Goal: Task Accomplishment & Management: Manage account settings

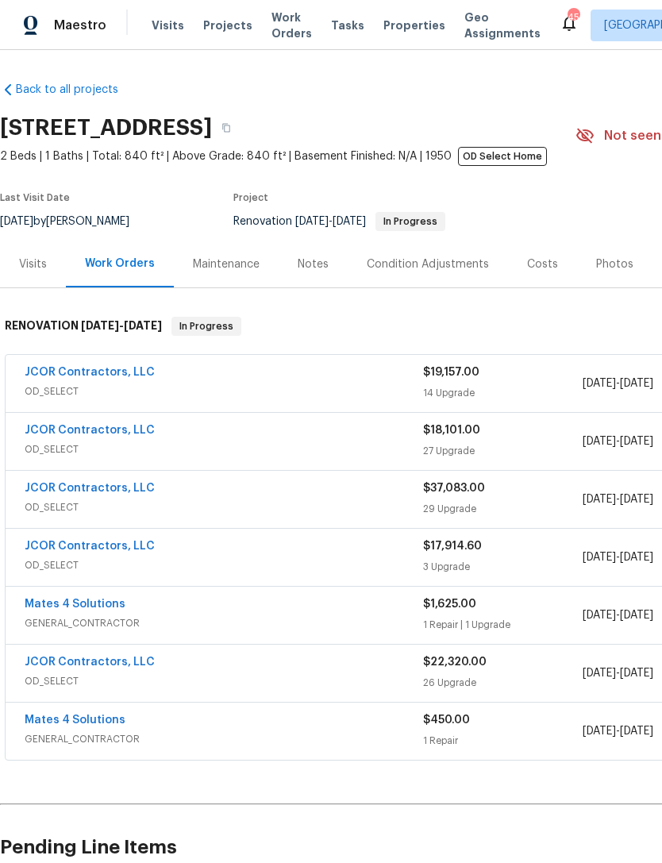
click at [219, 29] on span "Projects" at bounding box center [227, 25] width 49 height 16
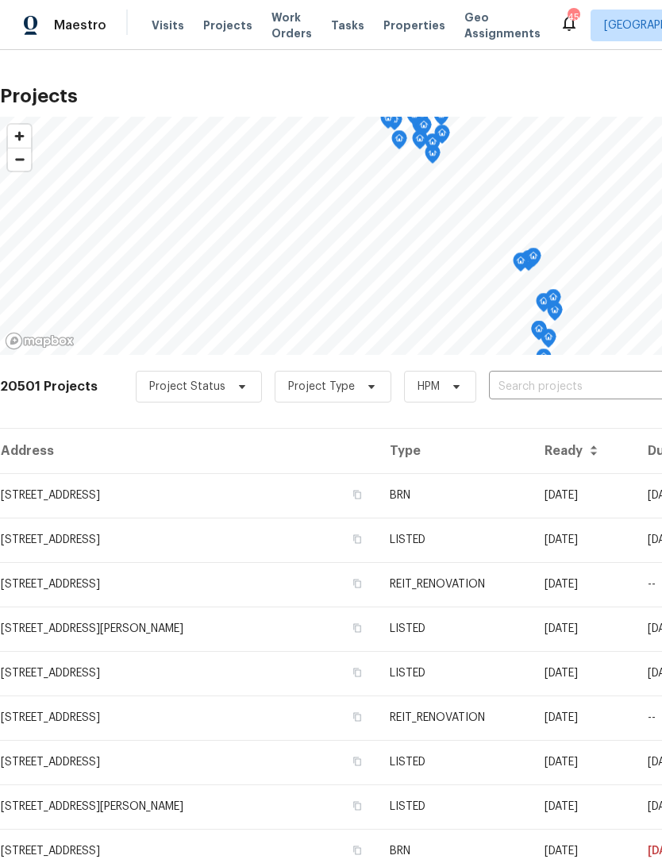
click at [543, 384] on input "text" at bounding box center [580, 387] width 182 height 25
type input "9730"
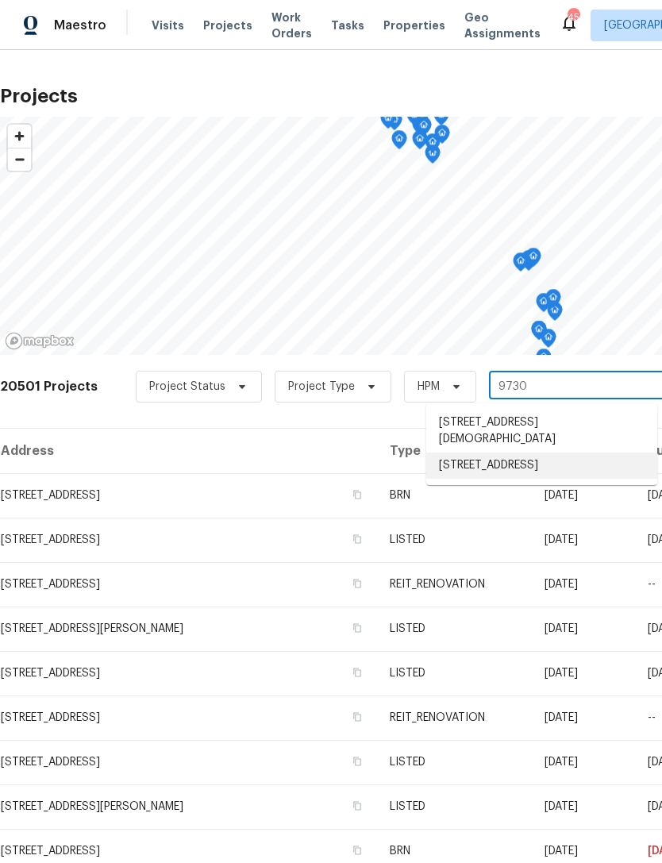
click at [543, 453] on li "[STREET_ADDRESS]" at bounding box center [541, 466] width 231 height 26
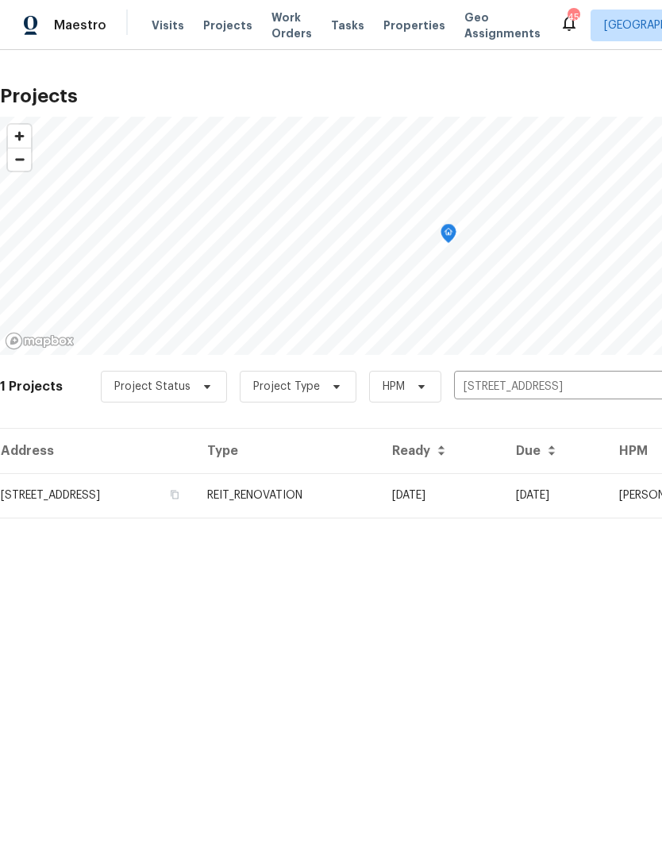
click at [380, 494] on td "REIT_RENOVATION" at bounding box center [287, 495] width 185 height 44
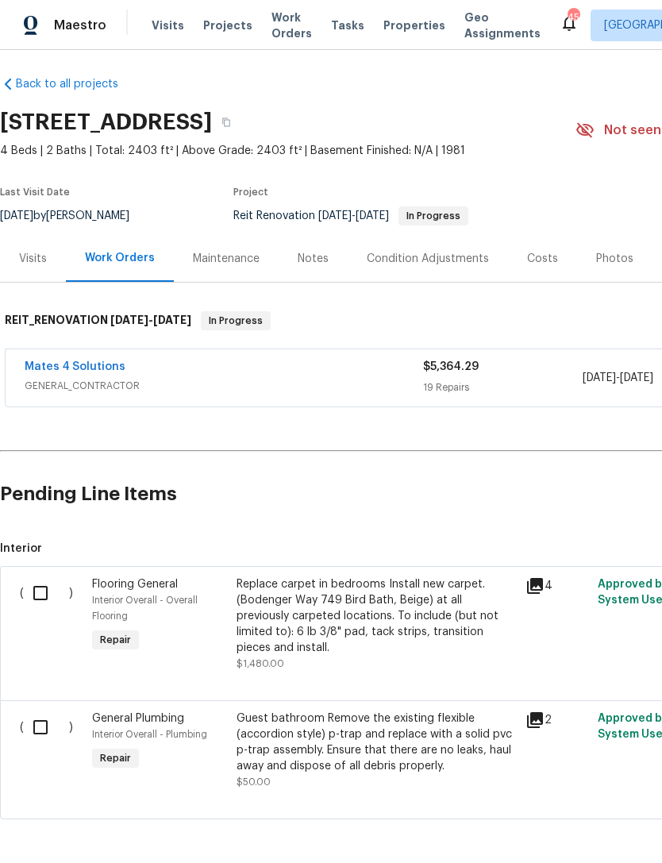
scroll to position [5, 0]
click at [45, 592] on input "checkbox" at bounding box center [46, 593] width 45 height 33
checkbox input "true"
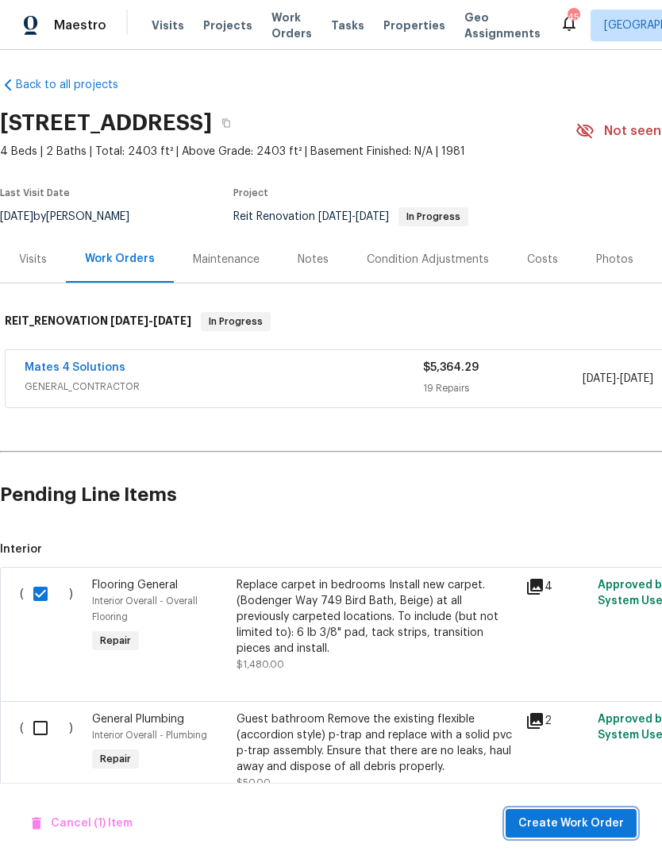
click at [595, 818] on span "Create Work Order" at bounding box center [572, 824] width 106 height 20
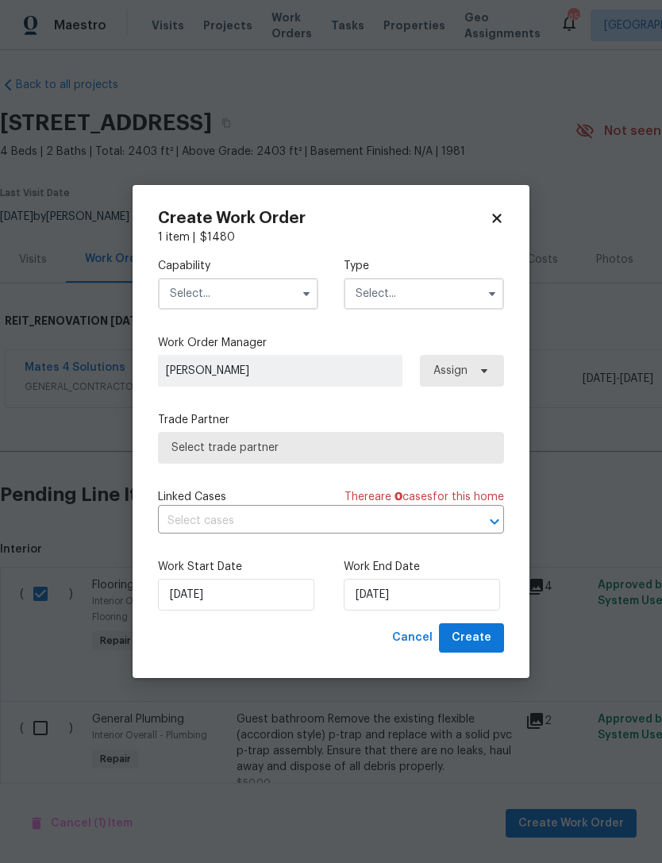
click at [255, 287] on input "text" at bounding box center [238, 294] width 160 height 32
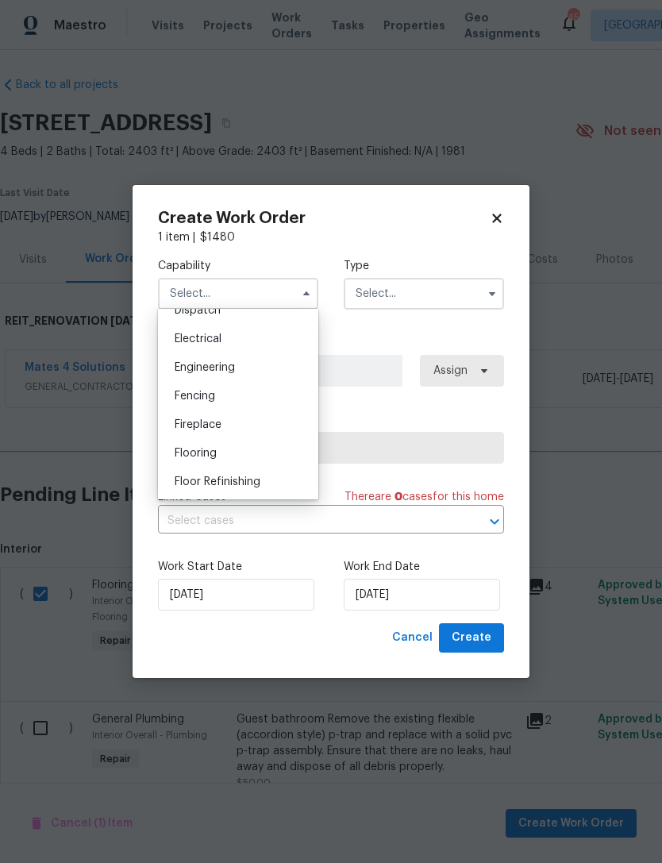
scroll to position [489, 0]
click at [242, 457] on div "Flooring" at bounding box center [238, 454] width 152 height 29
type input "Flooring"
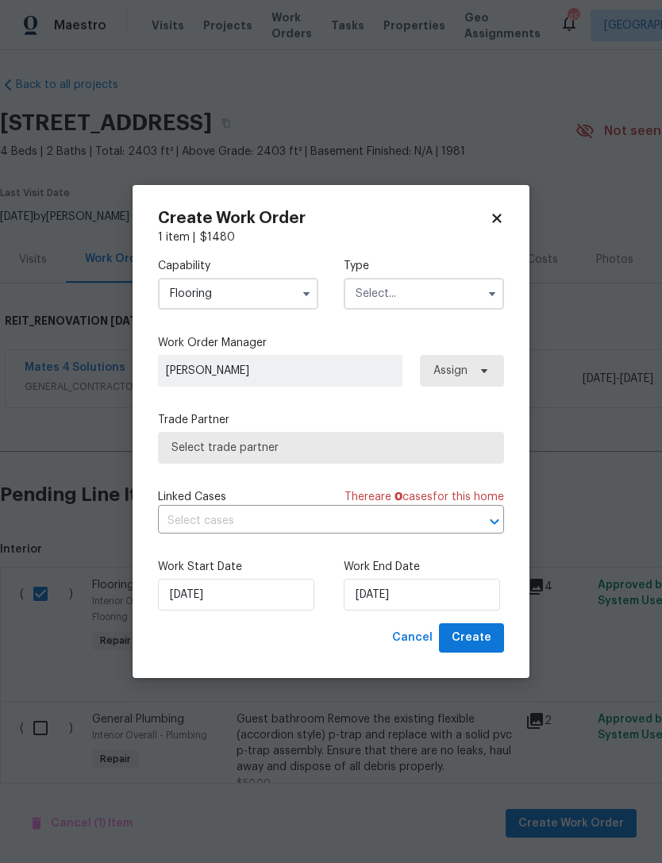
click at [433, 293] on input "text" at bounding box center [424, 294] width 160 height 32
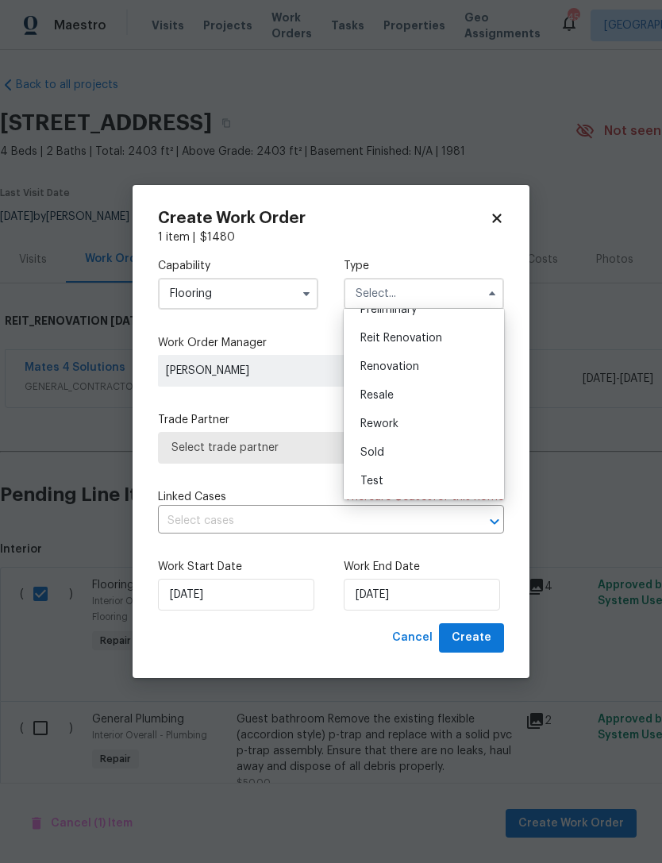
scroll to position [360, 0]
click at [435, 340] on span "Reit Renovation" at bounding box center [401, 338] width 82 height 11
type input "Reit Renovation"
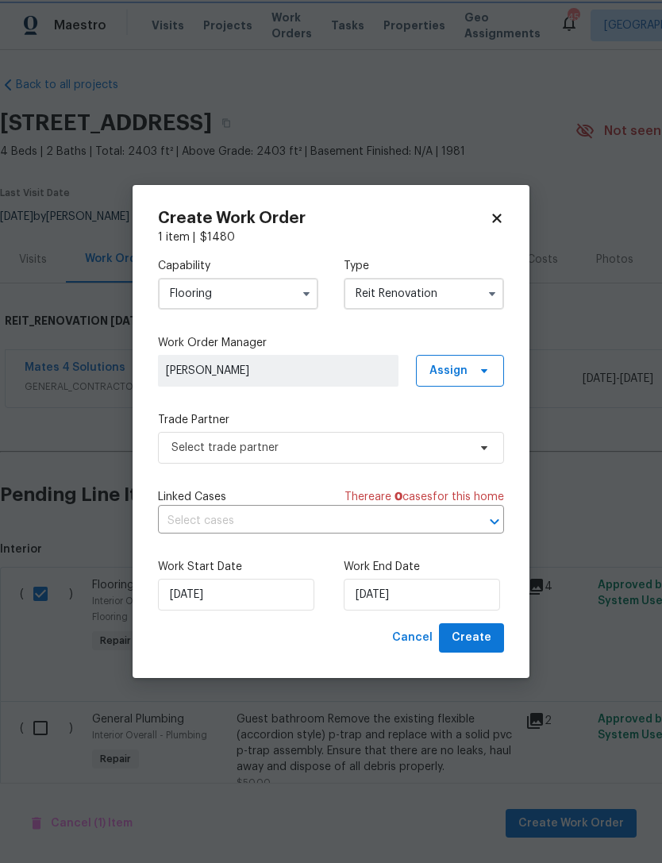
scroll to position [0, 0]
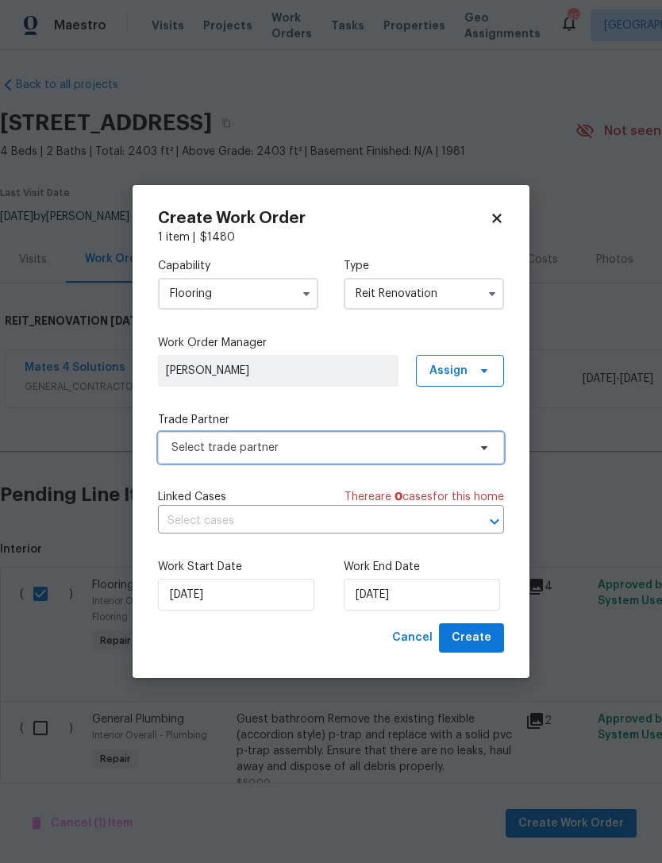
click at [434, 444] on span "Select trade partner" at bounding box center [320, 448] width 296 height 16
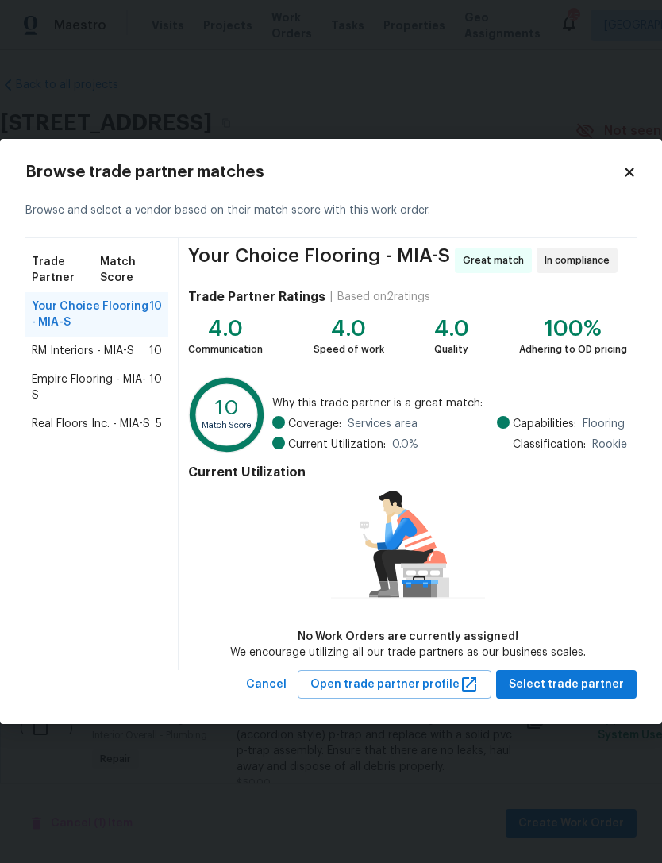
click at [84, 427] on span "Real Floors Inc. - MIA-S" at bounding box center [91, 424] width 118 height 16
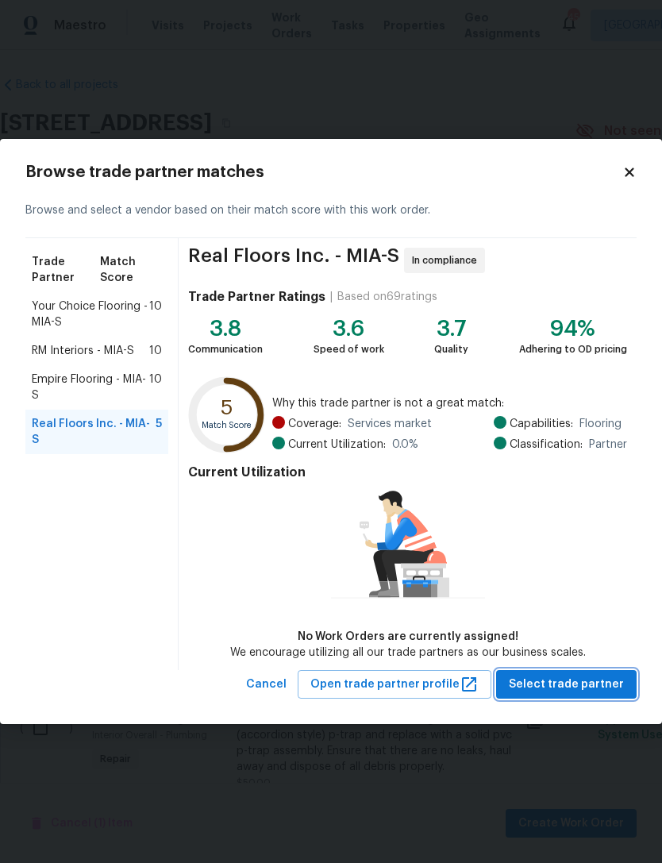
click at [601, 684] on span "Select trade partner" at bounding box center [566, 685] width 115 height 20
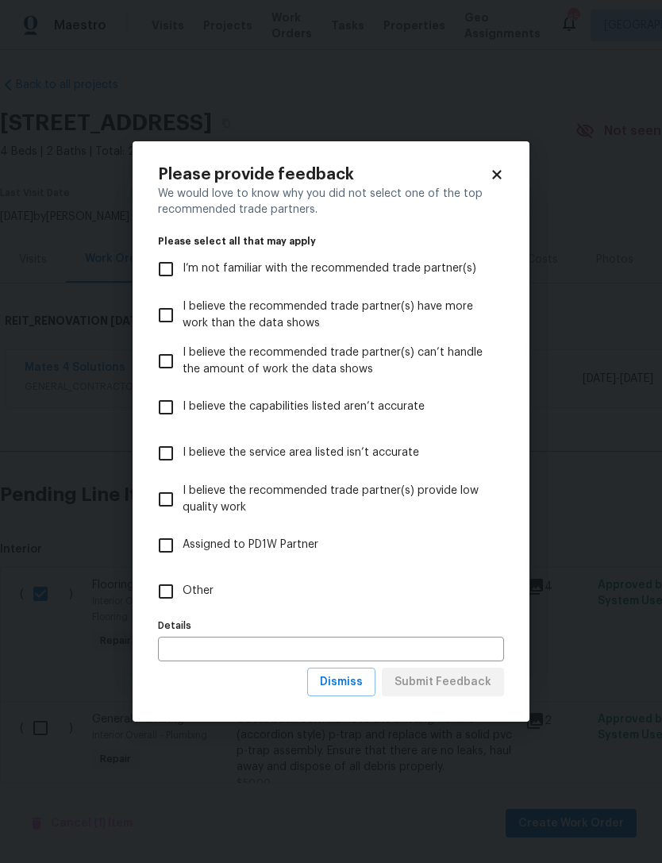
click at [171, 584] on input "Other" at bounding box center [165, 591] width 33 height 33
checkbox input "true"
click at [452, 684] on span "Submit Feedback" at bounding box center [443, 683] width 97 height 20
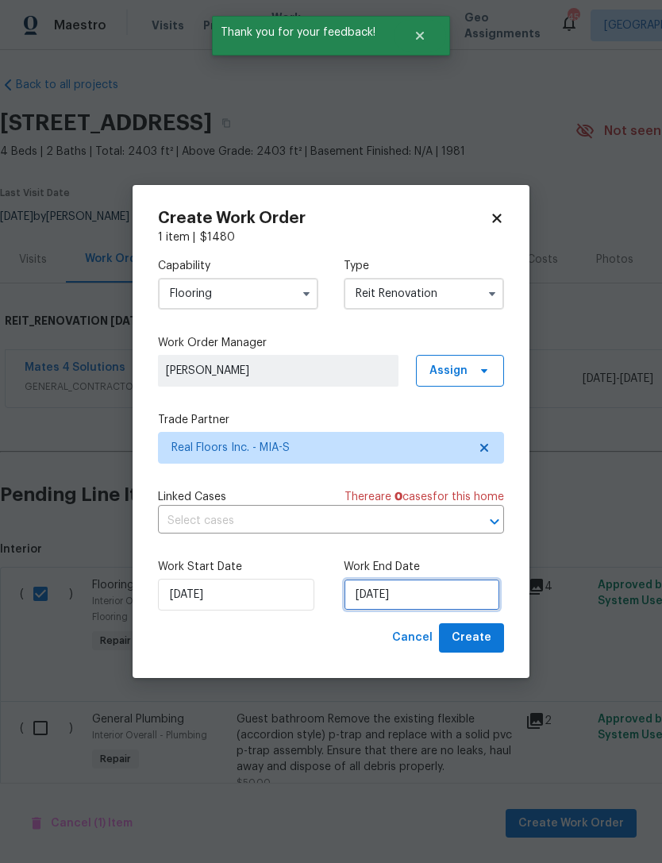
click at [418, 592] on input "[DATE]" at bounding box center [422, 595] width 156 height 32
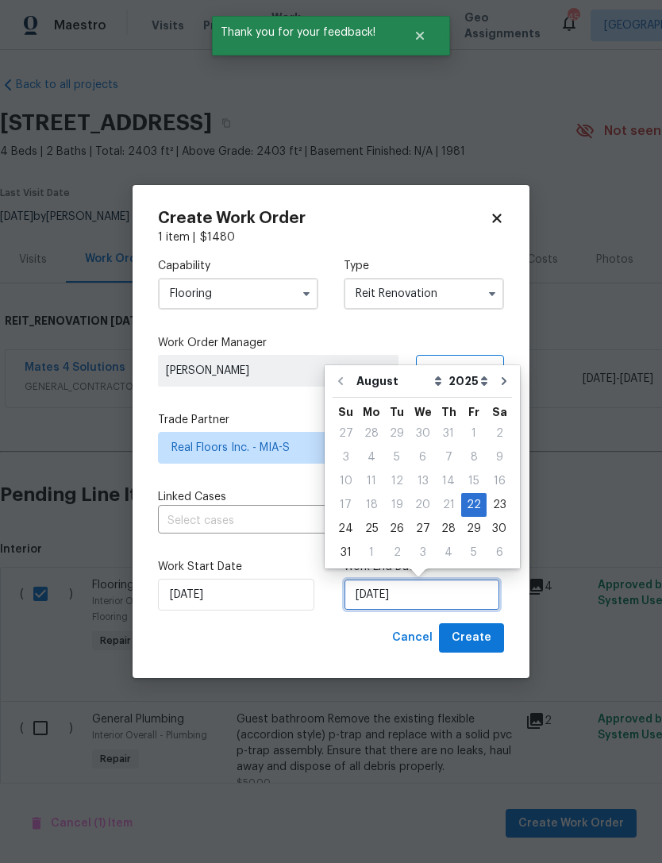
scroll to position [29, 0]
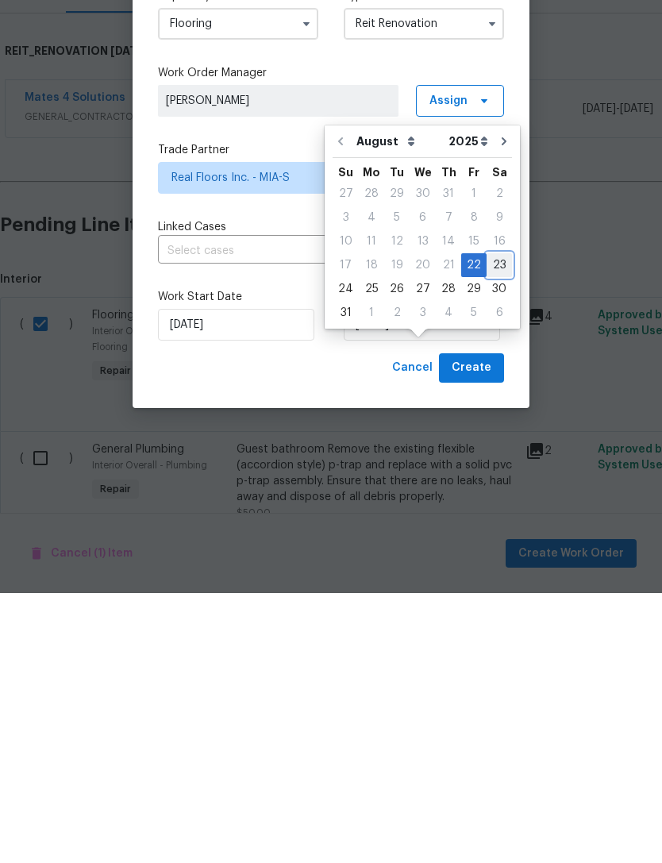
click at [495, 524] on div "23" at bounding box center [499, 535] width 25 height 22
type input "[DATE]"
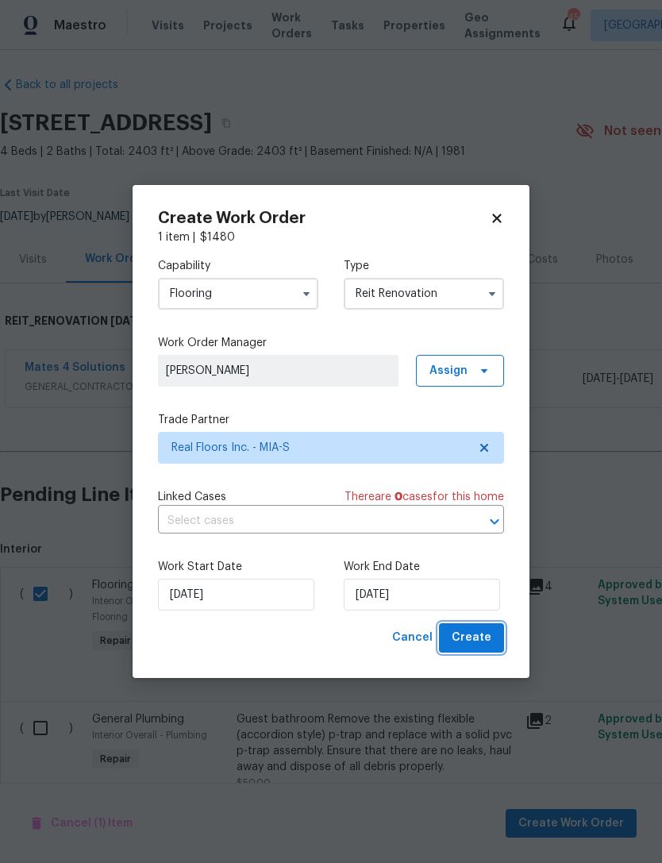
click at [492, 634] on button "Create" at bounding box center [471, 637] width 65 height 29
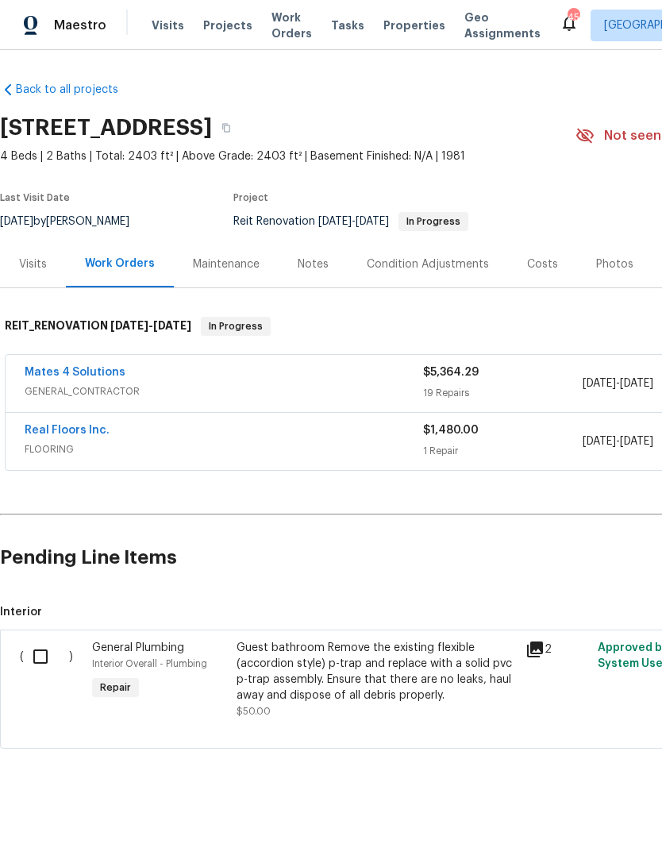
click at [314, 440] on div "Real Floors Inc." at bounding box center [224, 431] width 399 height 19
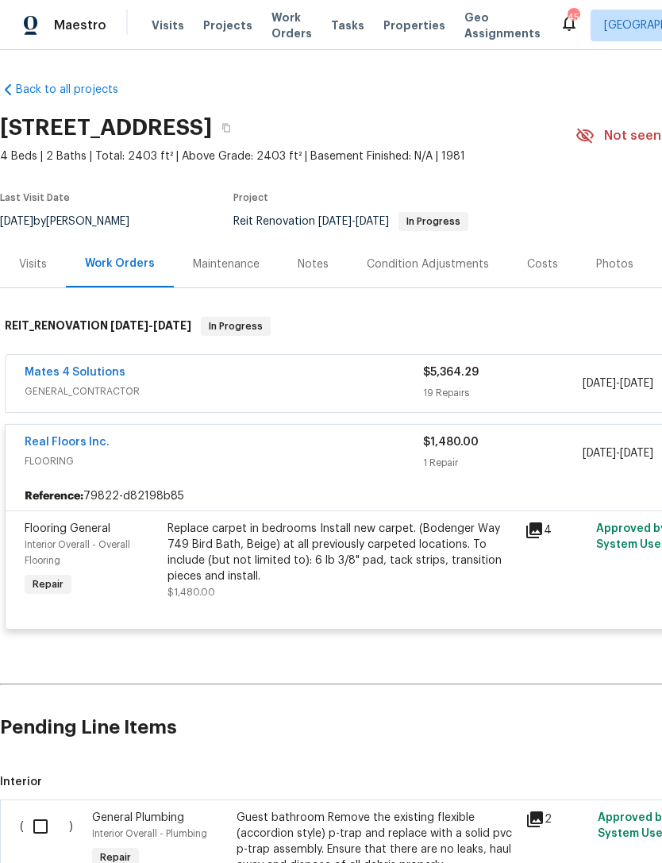
click at [292, 561] on div "Replace carpet in bedrooms Install new carpet. (Bodenger Way 749 Bird Bath, Bei…" at bounding box center [342, 553] width 348 height 64
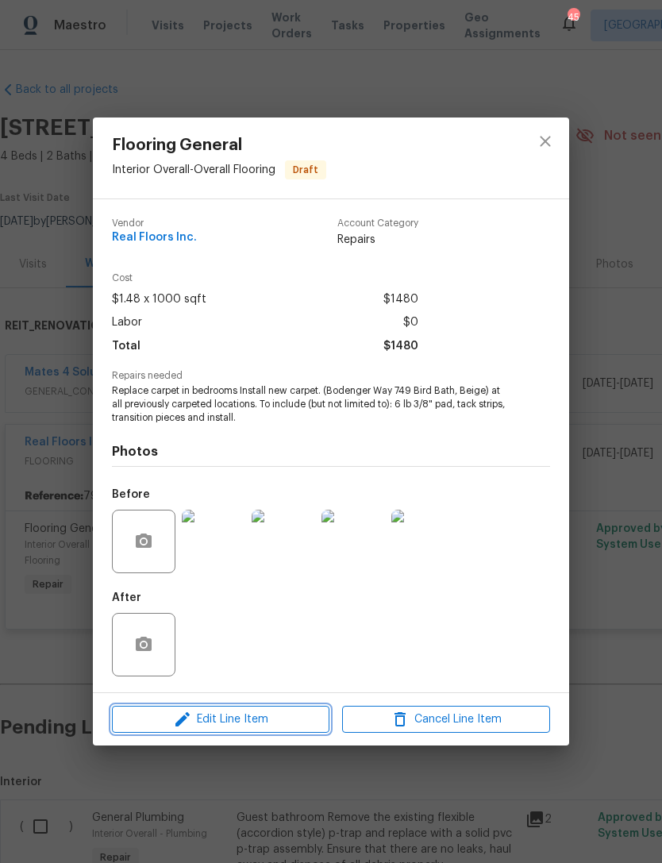
click at [268, 715] on span "Edit Line Item" at bounding box center [221, 720] width 208 height 20
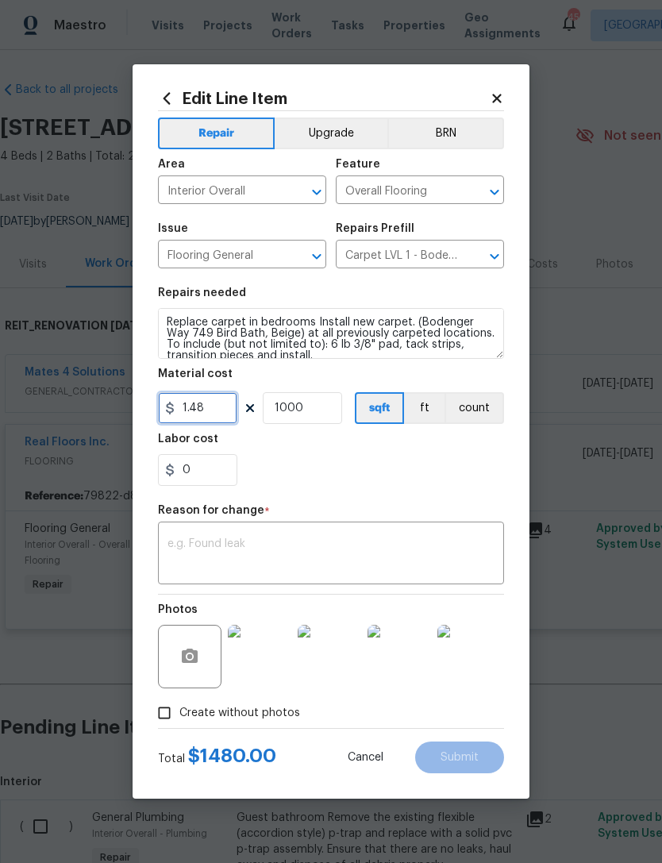
click at [233, 406] on input "1.48" at bounding box center [197, 408] width 79 height 32
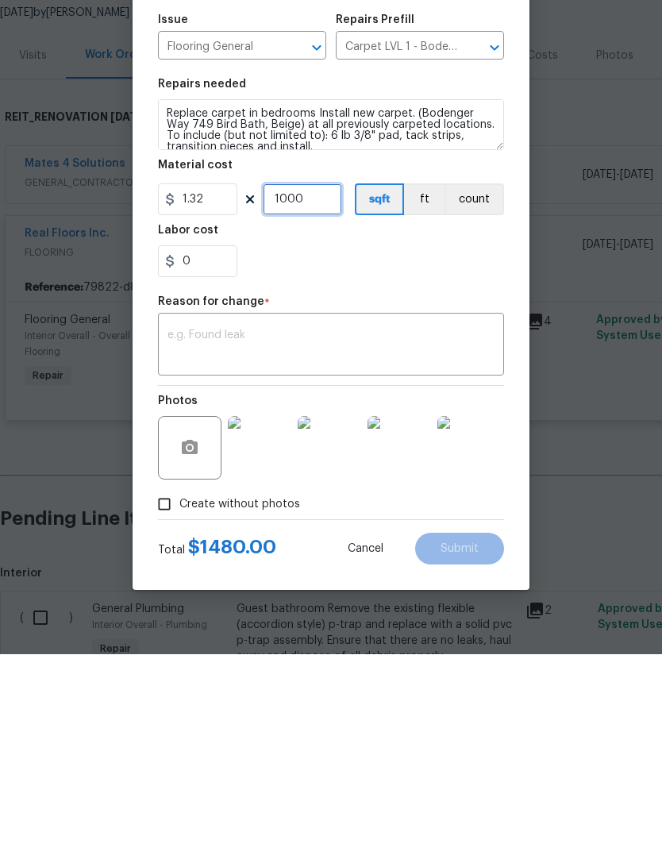
click at [331, 392] on input "1000" at bounding box center [302, 408] width 79 height 32
click at [219, 392] on input "1.32" at bounding box center [197, 408] width 79 height 32
type input "1.33"
click at [316, 392] on input "1000" at bounding box center [302, 408] width 79 height 32
type input "1"
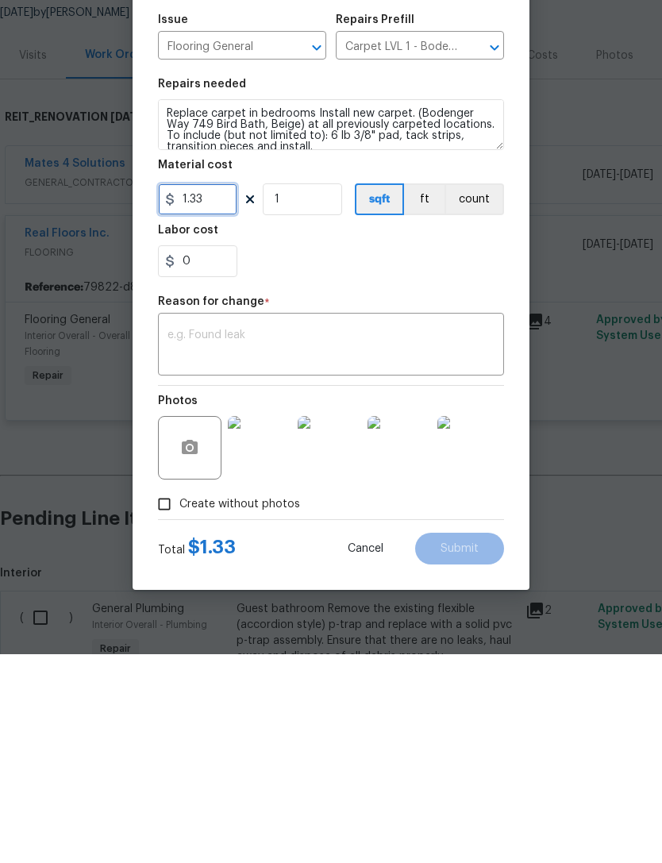
click at [233, 392] on input "1.33" at bounding box center [197, 408] width 79 height 32
type input "1323"
click at [314, 392] on input "1" at bounding box center [302, 408] width 79 height 32
click at [362, 538] on textarea at bounding box center [331, 554] width 327 height 33
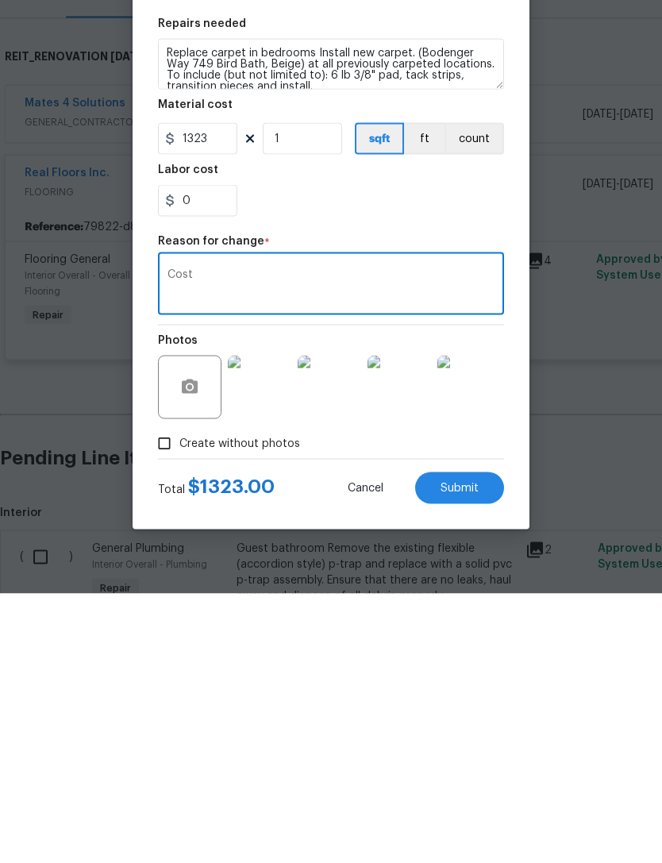
type textarea "Cost"
click at [461, 752] on span "Submit" at bounding box center [460, 758] width 38 height 12
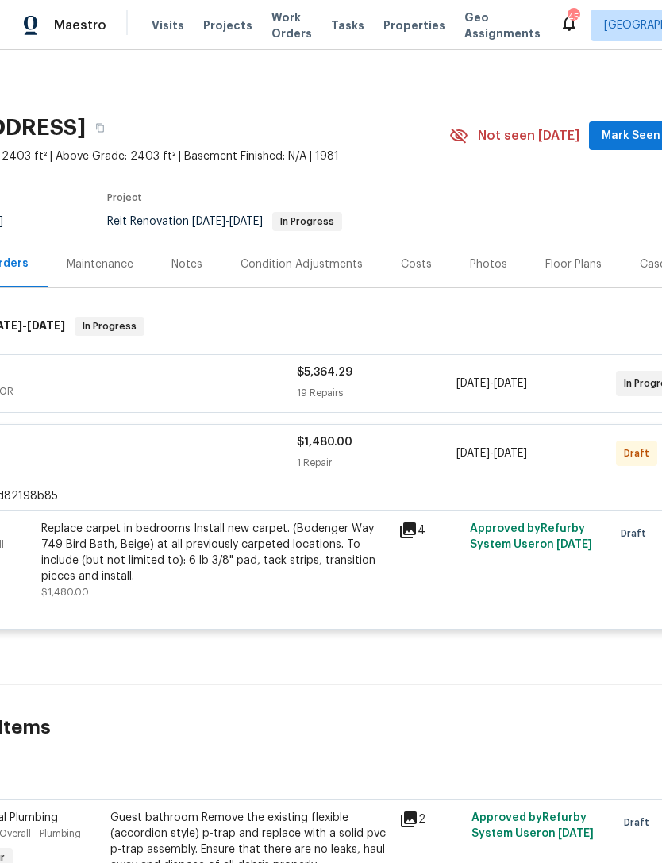
scroll to position [0, 125]
click at [409, 455] on div "1 Repair" at bounding box center [378, 463] width 160 height 16
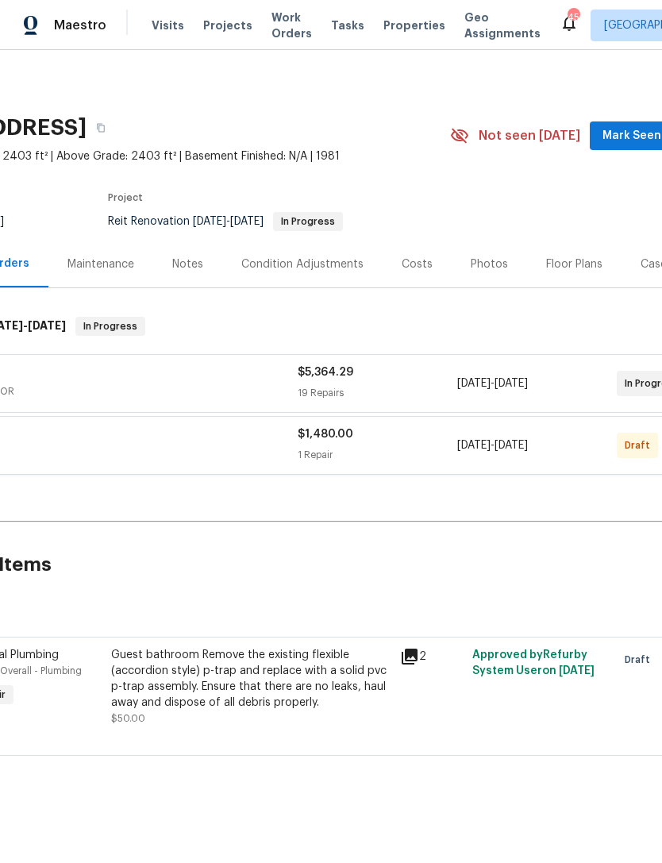
scroll to position [0, 0]
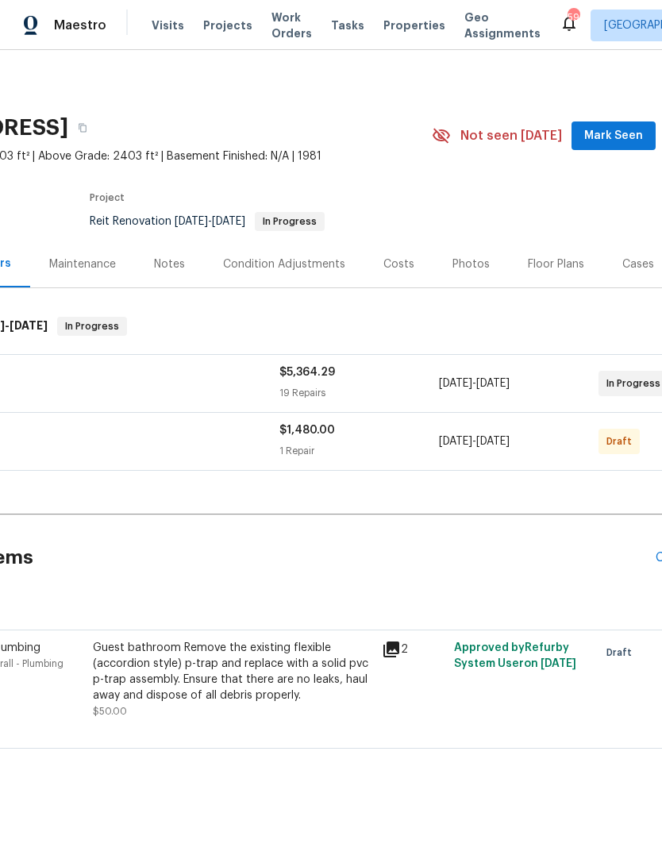
scroll to position [0, 156]
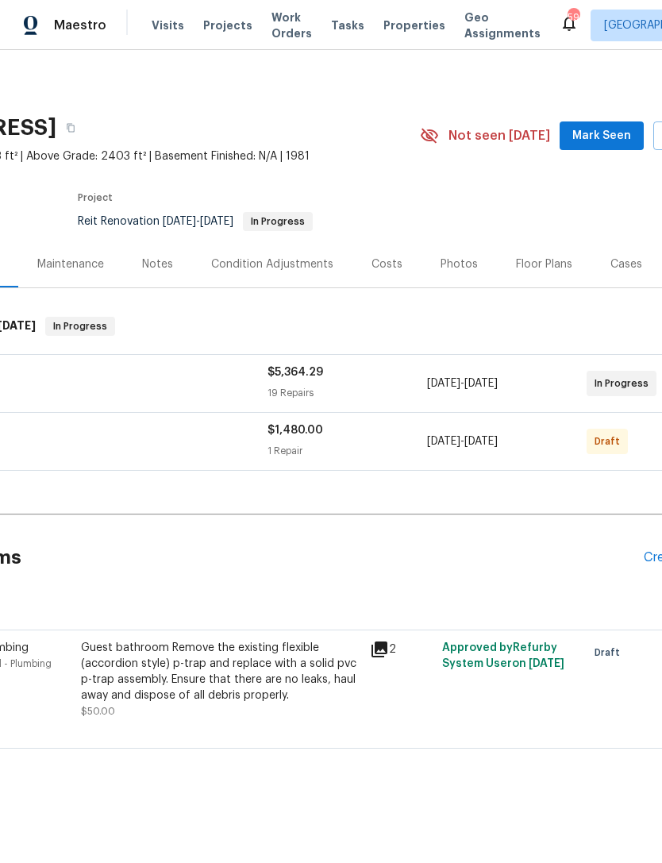
click at [277, 20] on span "Work Orders" at bounding box center [292, 26] width 40 height 32
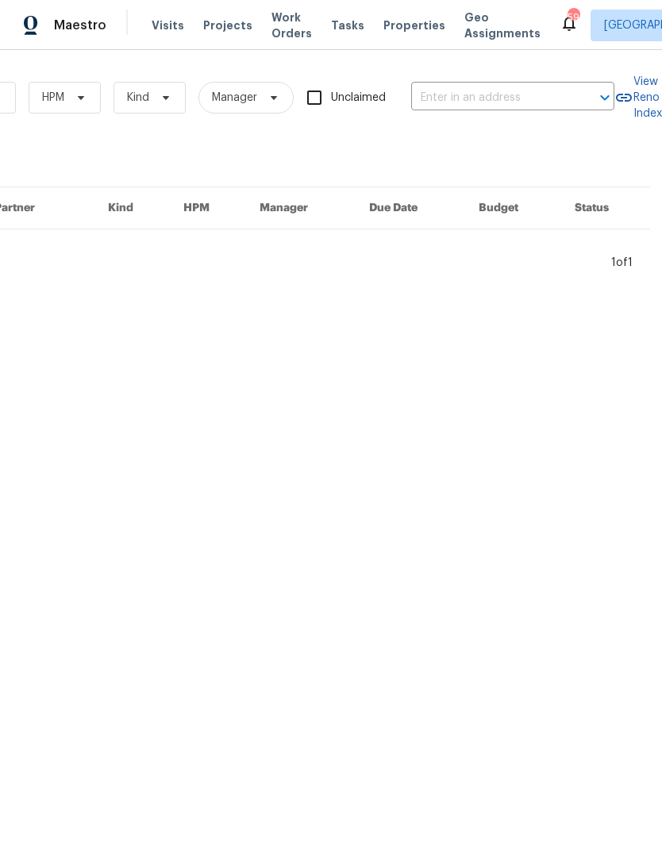
scroll to position [0, 261]
click at [529, 92] on input "text" at bounding box center [490, 98] width 159 height 25
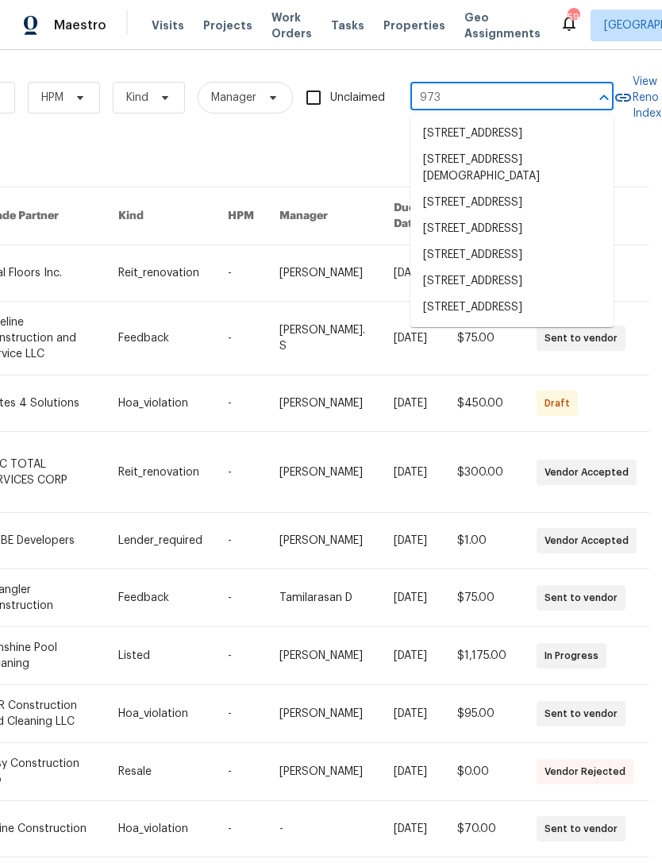
type input "9730"
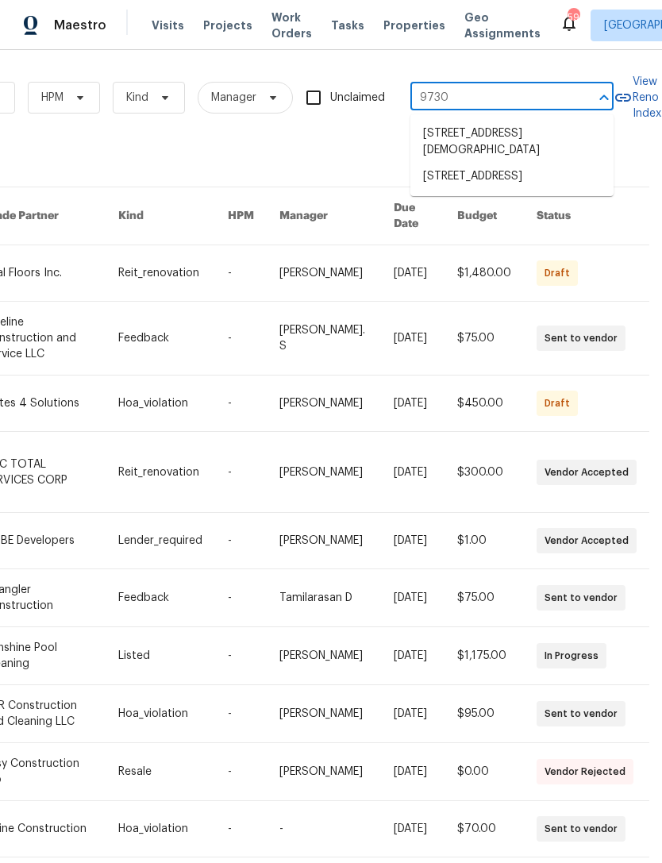
click at [511, 180] on li "[STREET_ADDRESS]" at bounding box center [512, 177] width 203 height 26
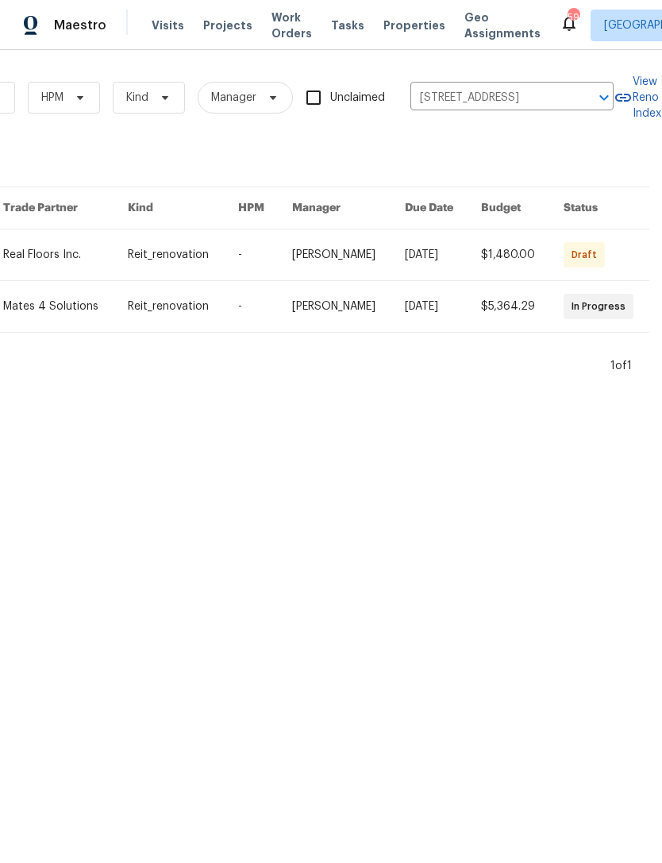
click at [472, 256] on link at bounding box center [443, 254] width 76 height 51
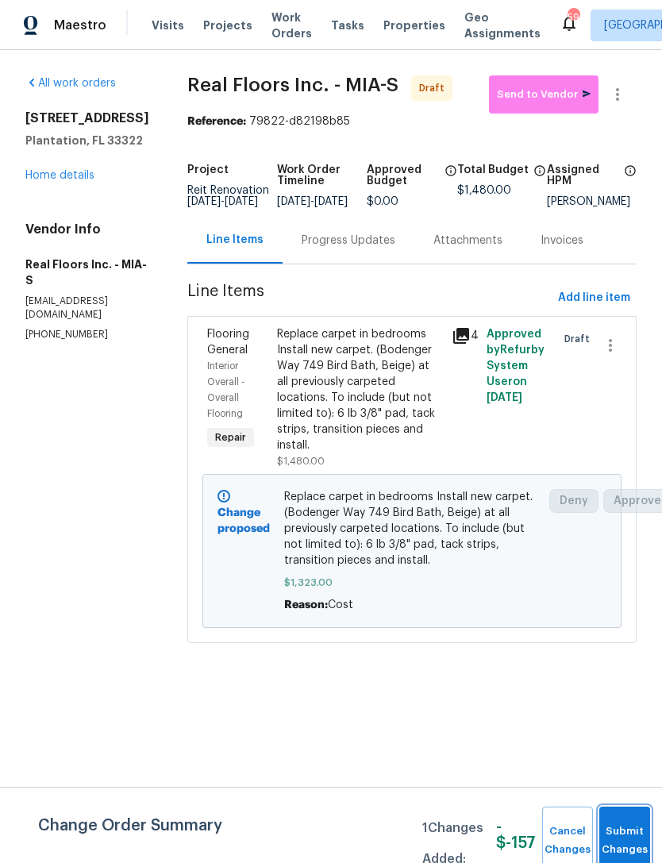
click at [625, 827] on button "Submit Changes" at bounding box center [625, 841] width 51 height 68
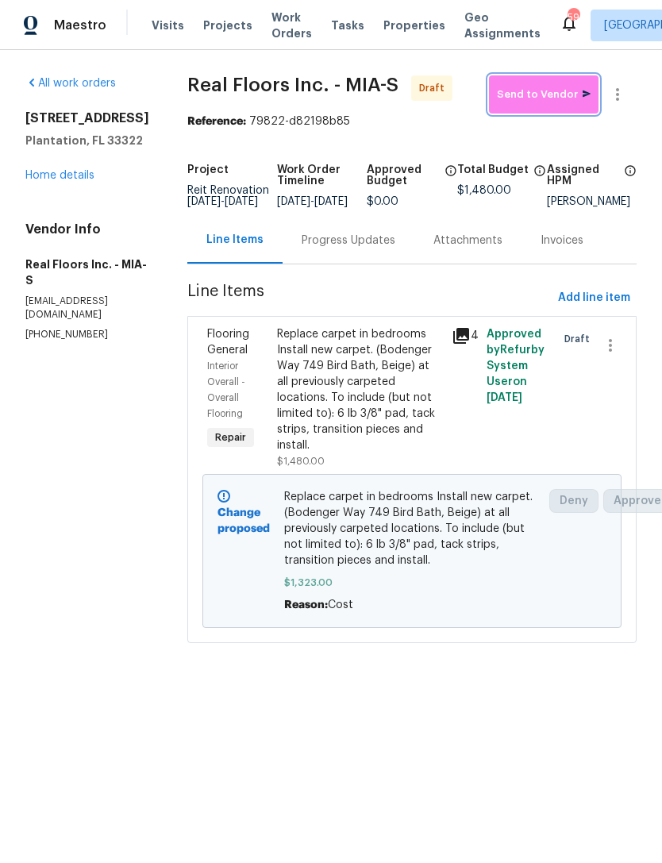
click at [549, 88] on span "Send to Vendor" at bounding box center [544, 95] width 94 height 18
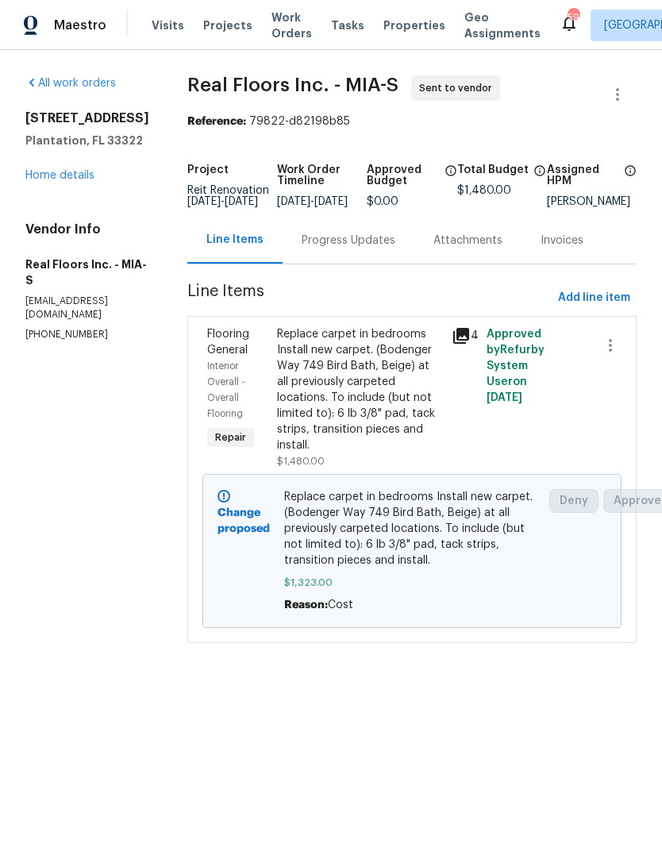
click at [279, 25] on span "Work Orders" at bounding box center [292, 26] width 40 height 32
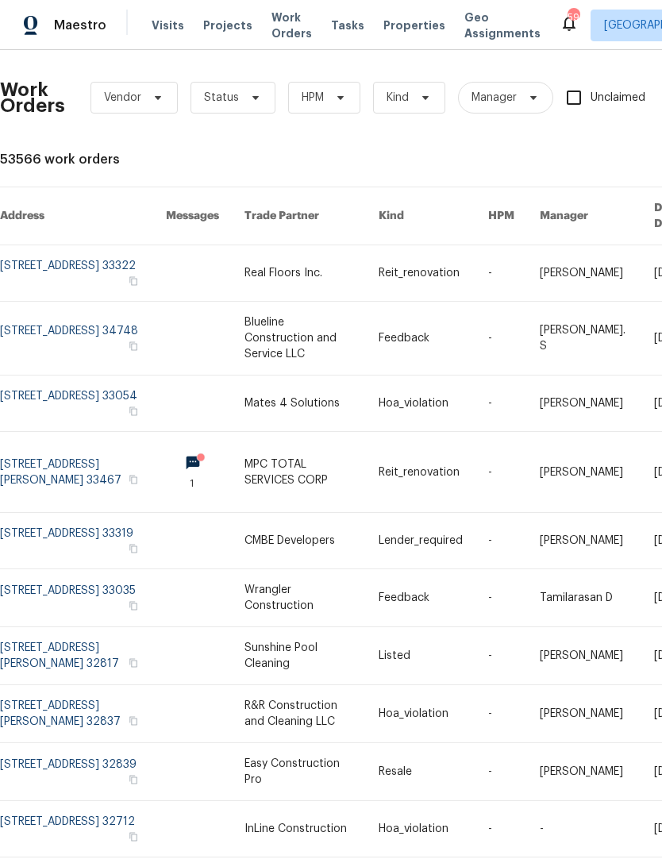
click at [222, 27] on span "Projects" at bounding box center [227, 25] width 49 height 16
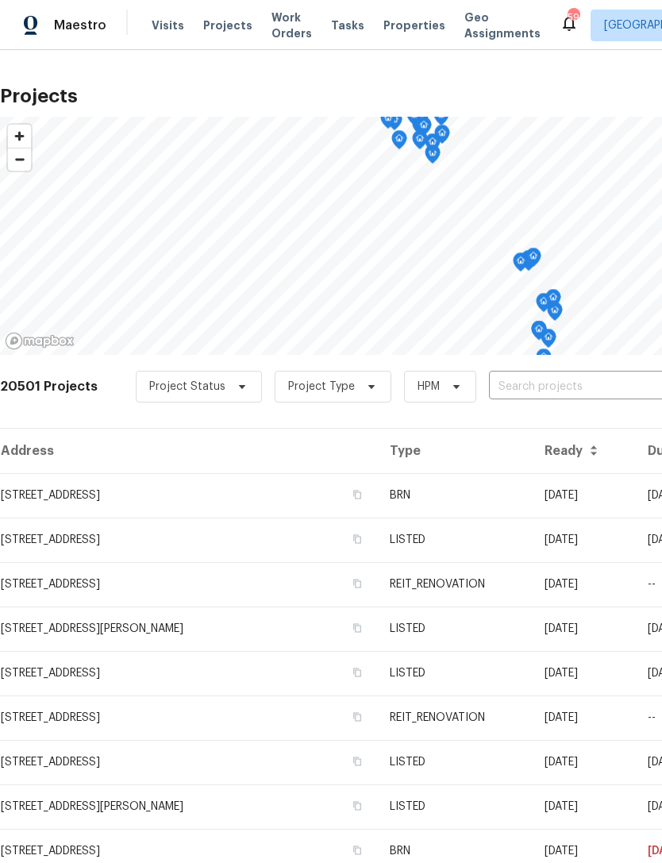
click at [564, 386] on input "text" at bounding box center [580, 387] width 182 height 25
type input "5"
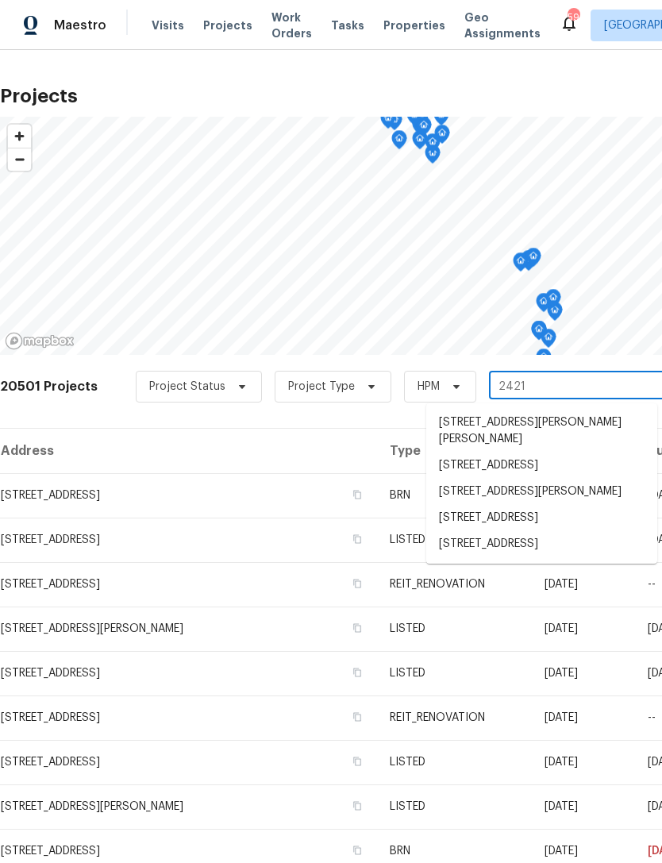
type input "2421 n"
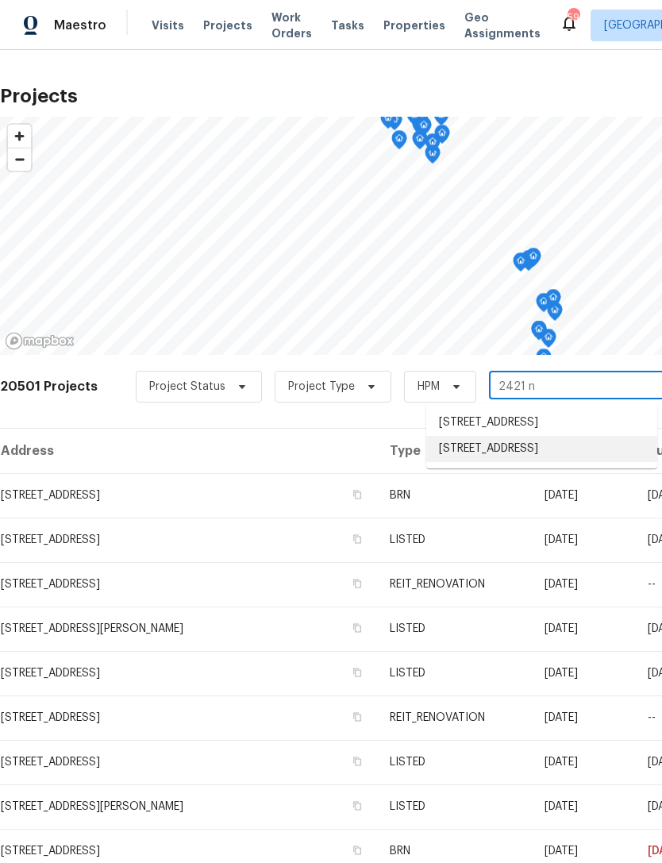
click at [531, 462] on li "[STREET_ADDRESS]" at bounding box center [541, 449] width 231 height 26
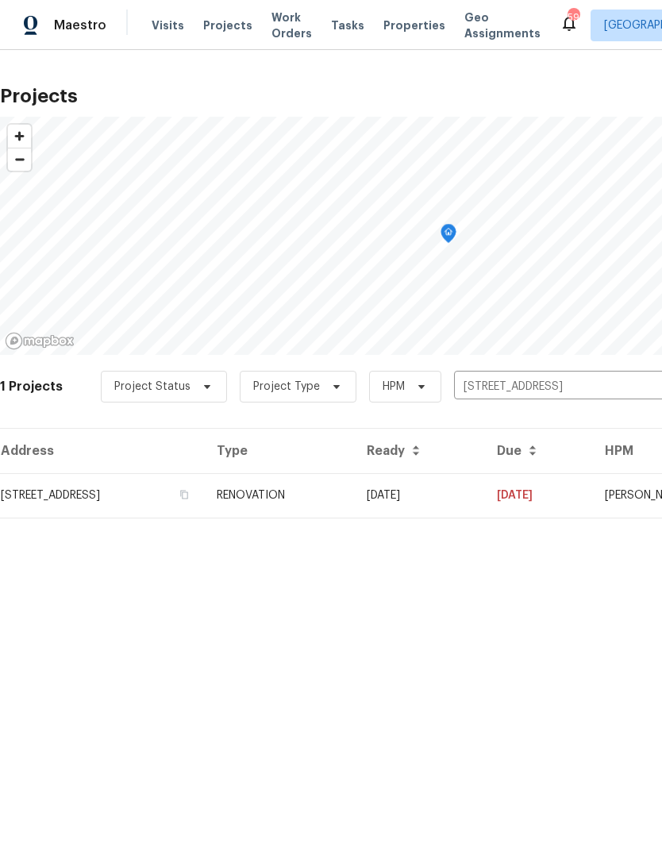
click at [484, 496] on td "04/22/24" at bounding box center [419, 495] width 130 height 44
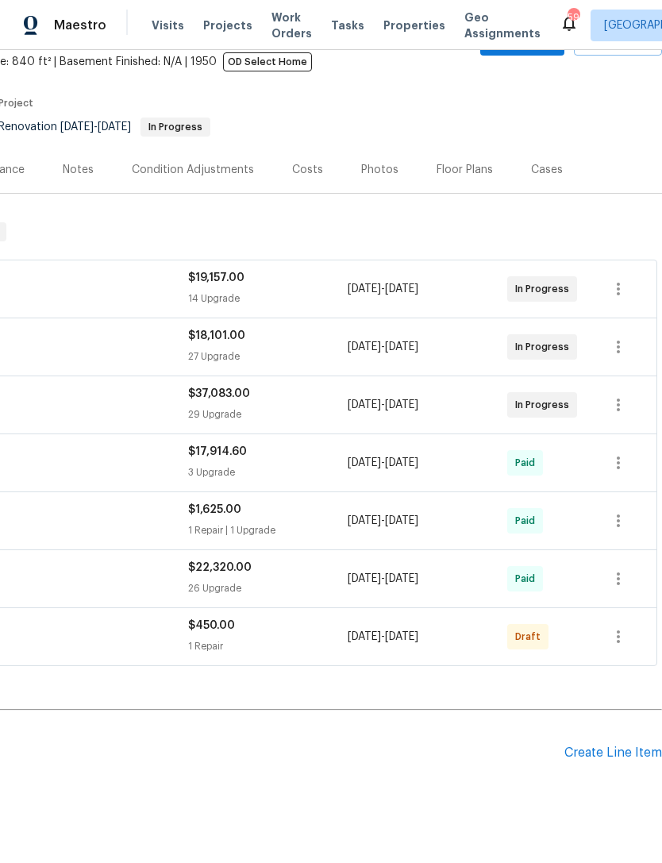
scroll to position [94, 235]
